Goal: Find specific page/section: Find specific page/section

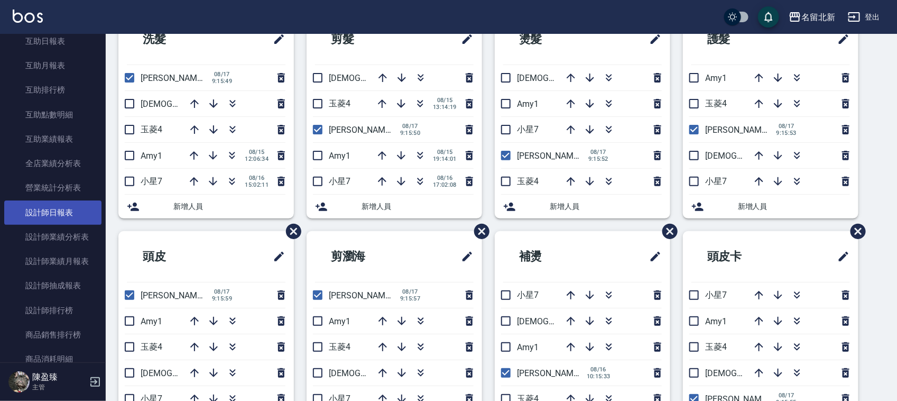
scroll to position [528, 0]
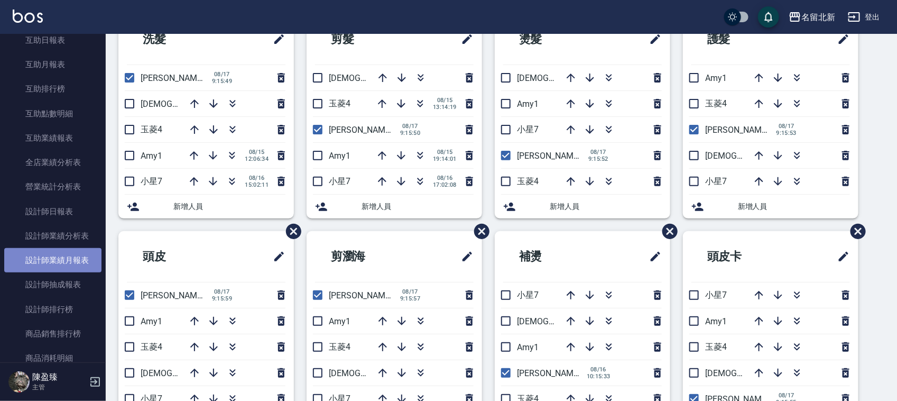
click at [70, 259] on link "設計師業績月報表" at bounding box center [52, 260] width 97 height 24
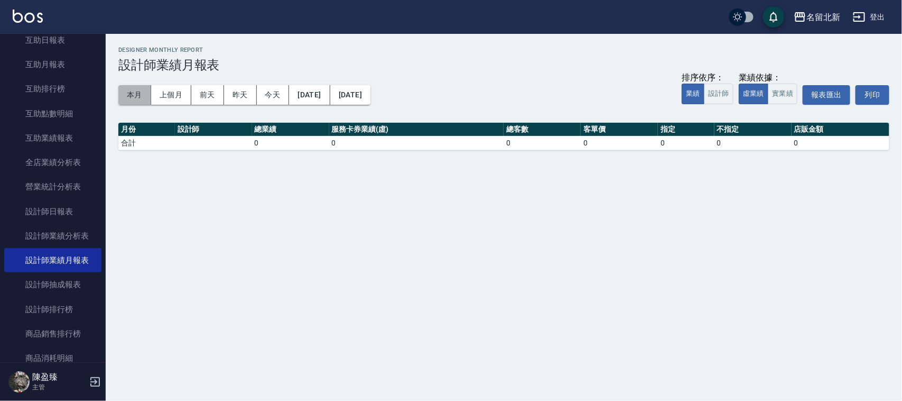
click at [131, 97] on button "本月" at bounding box center [134, 95] width 33 height 20
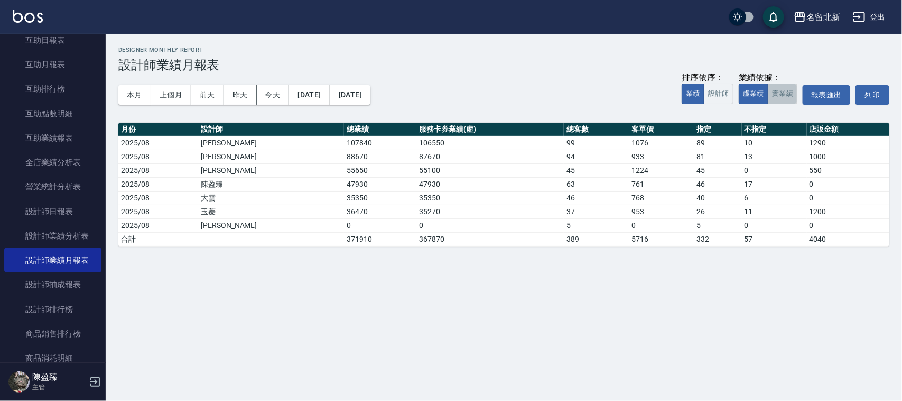
click at [784, 91] on button "實業績" at bounding box center [783, 93] width 30 height 21
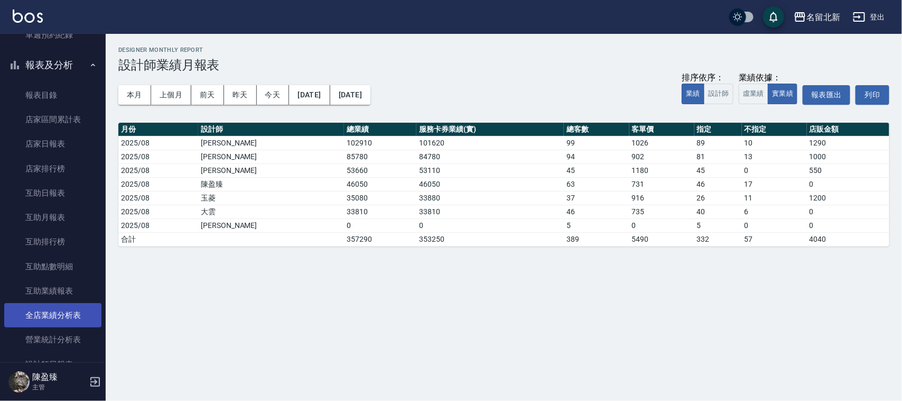
scroll to position [396, 0]
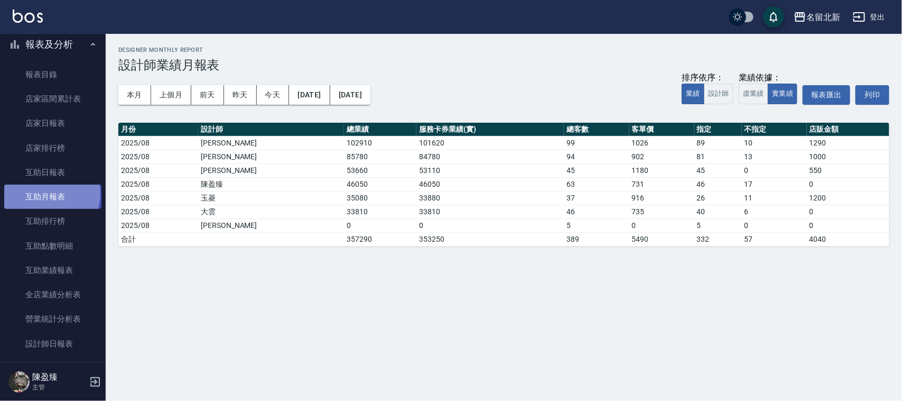
click at [51, 194] on link "互助月報表" at bounding box center [52, 196] width 97 height 24
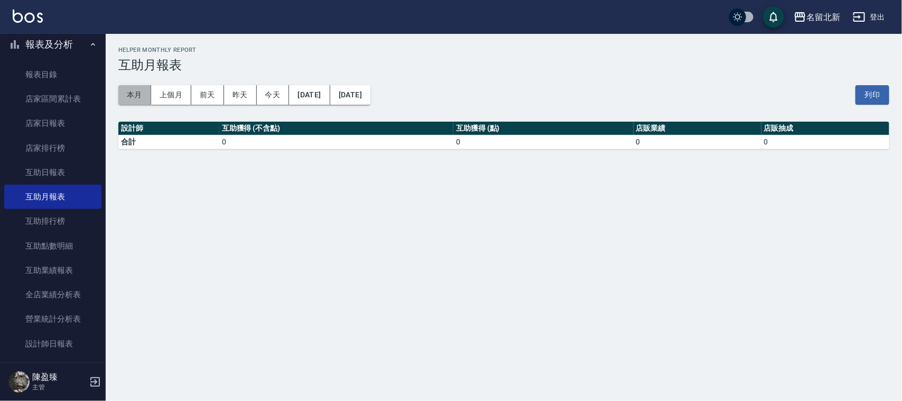
drag, startPoint x: 131, startPoint y: 90, endPoint x: 130, endPoint y: 98, distance: 8.5
click at [130, 96] on button "本月" at bounding box center [134, 95] width 33 height 20
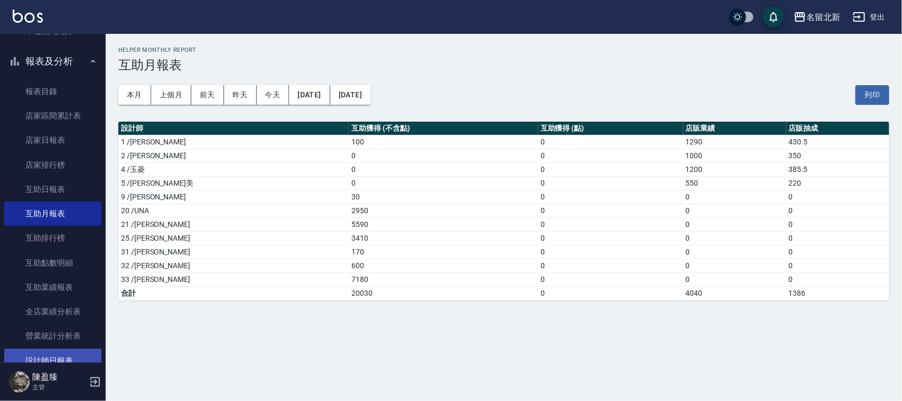
scroll to position [462, 0]
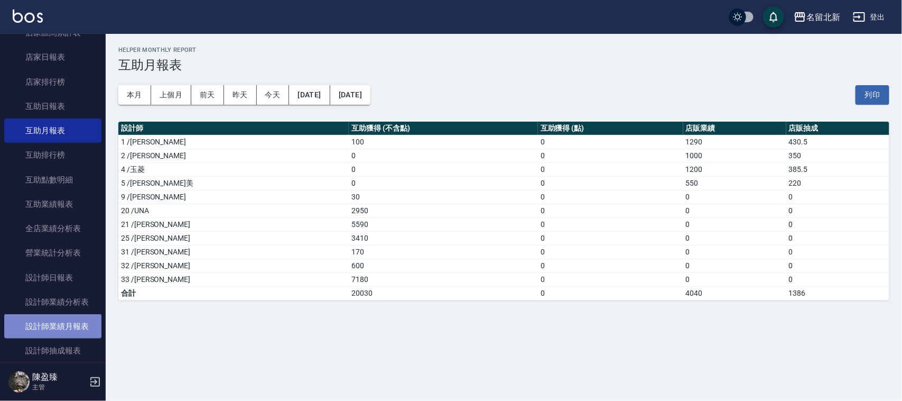
click at [80, 328] on link "設計師業績月報表" at bounding box center [52, 326] width 97 height 24
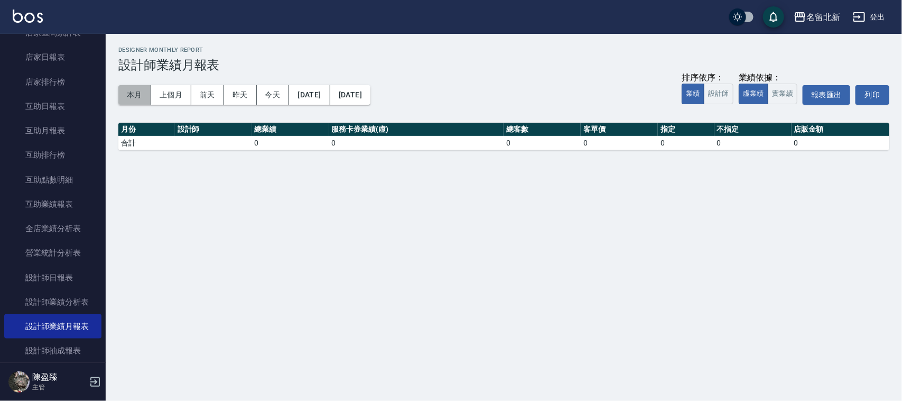
click at [135, 99] on button "本月" at bounding box center [134, 95] width 33 height 20
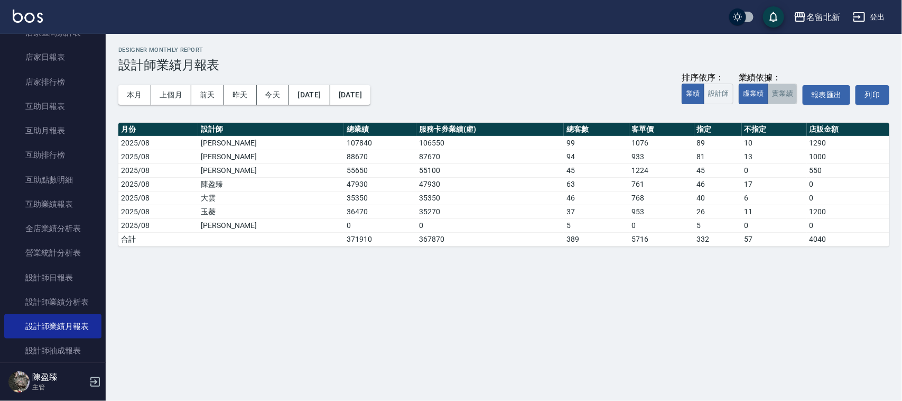
click at [777, 94] on button "實業績" at bounding box center [783, 93] width 30 height 21
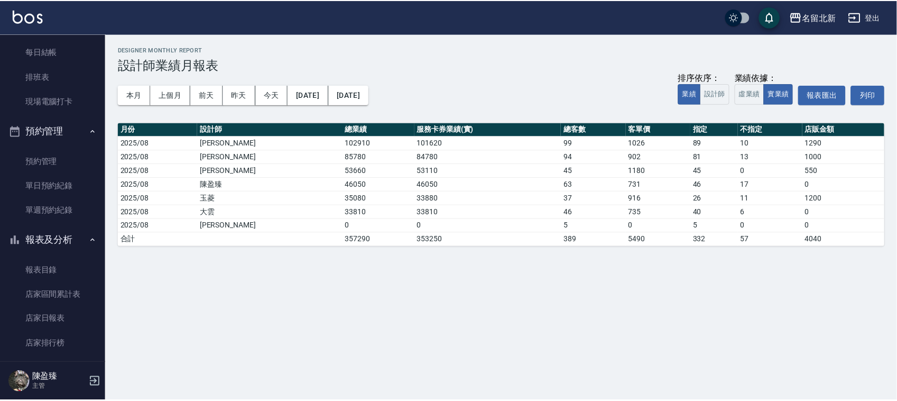
scroll to position [198, 0]
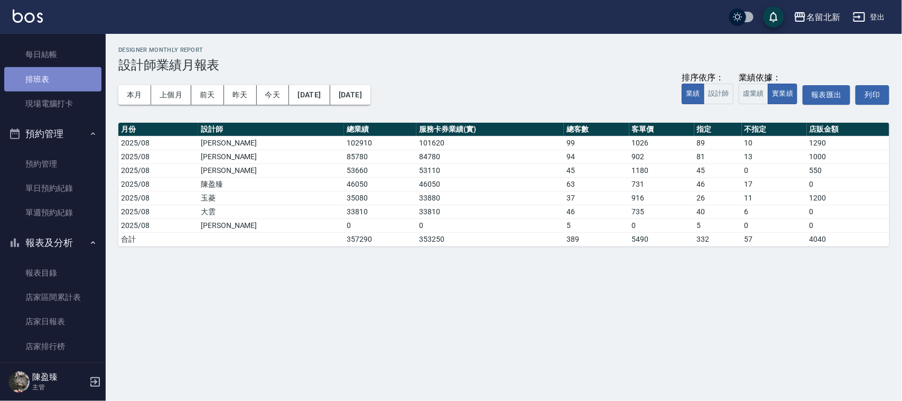
click at [77, 71] on link "排班表" at bounding box center [52, 79] width 97 height 24
